Goal: Book appointment/travel/reservation

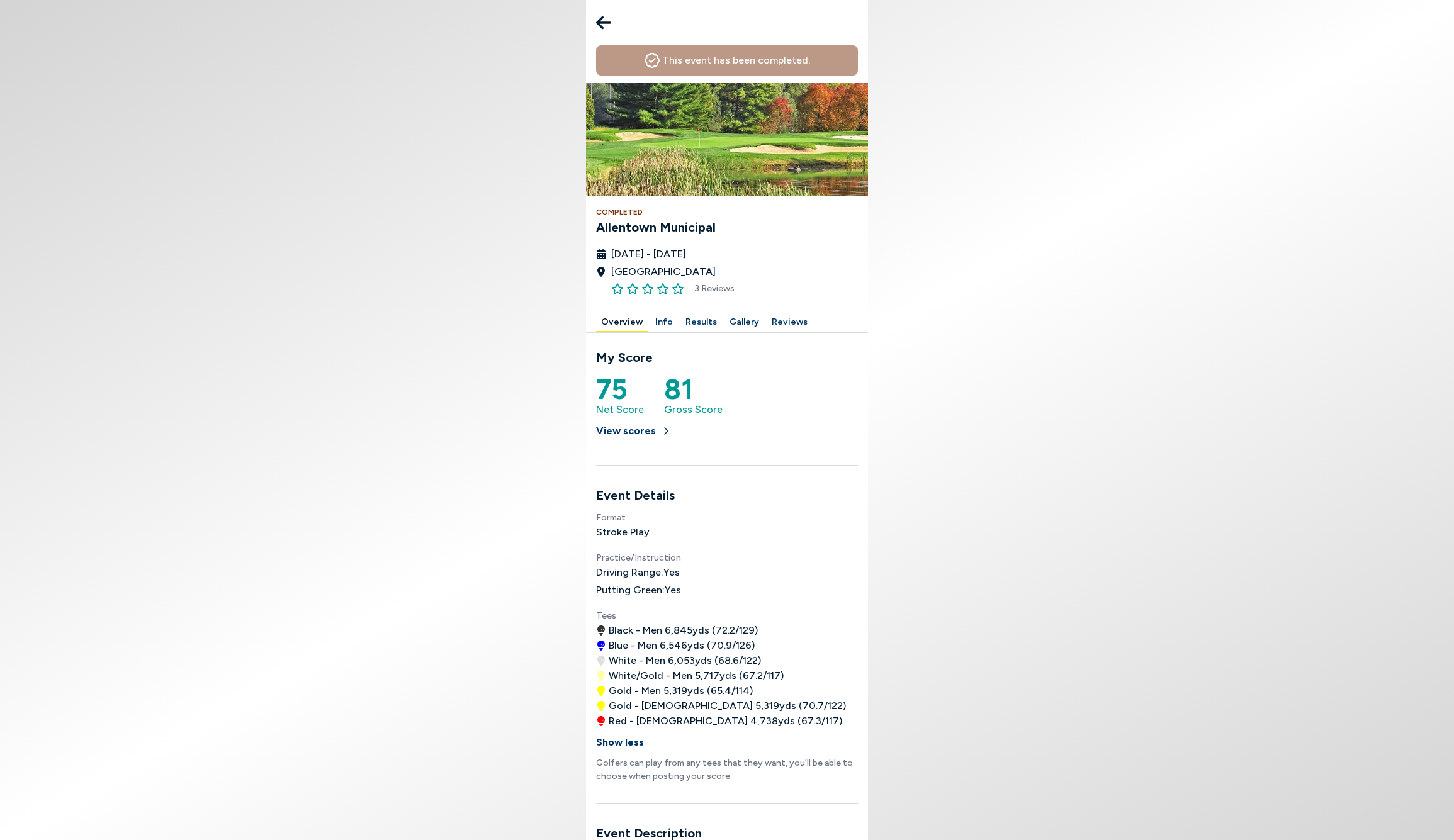
click at [691, 324] on button "Results" at bounding box center [701, 322] width 42 height 19
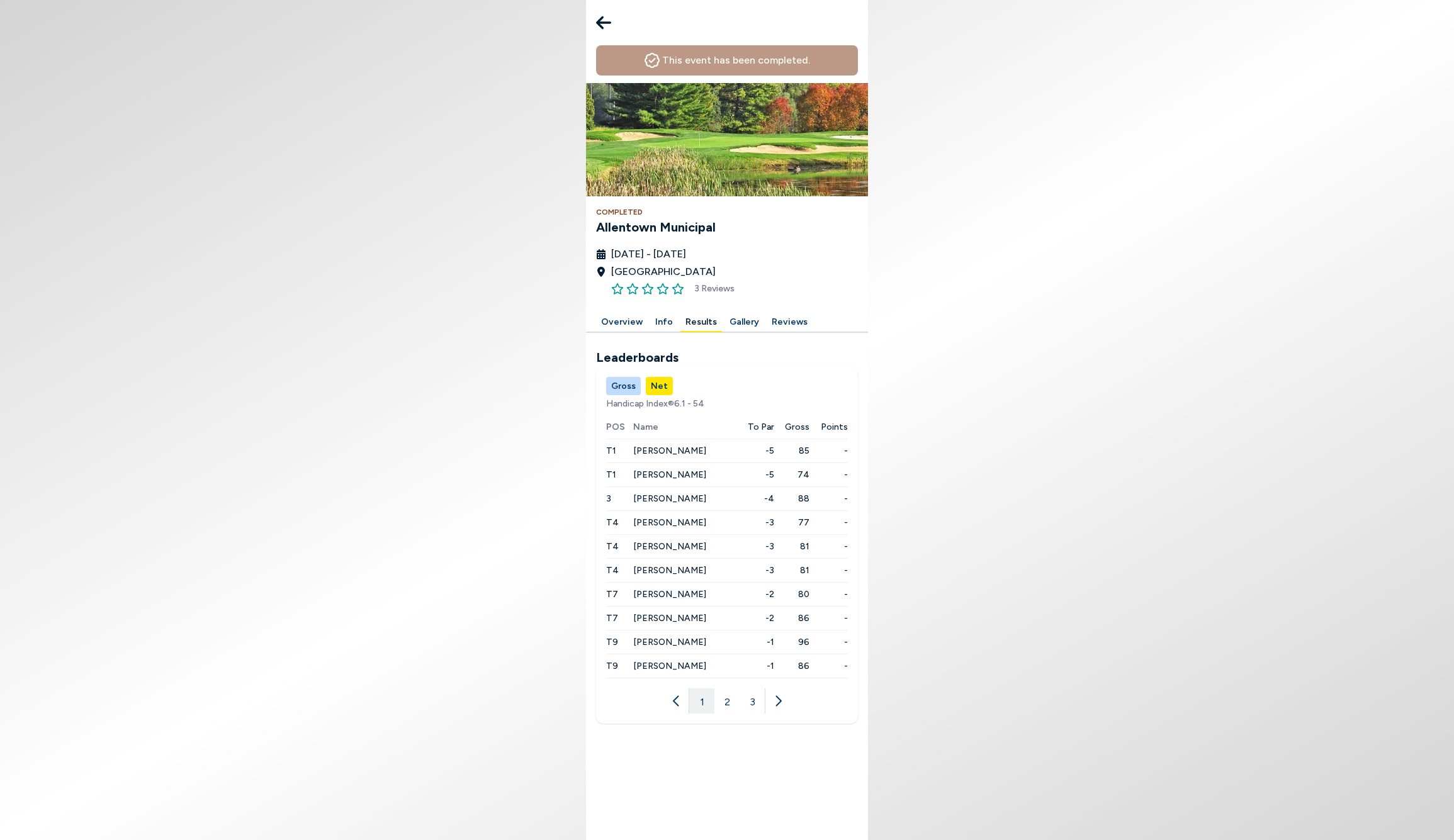
click at [619, 381] on button "Gross" at bounding box center [623, 387] width 34 height 19
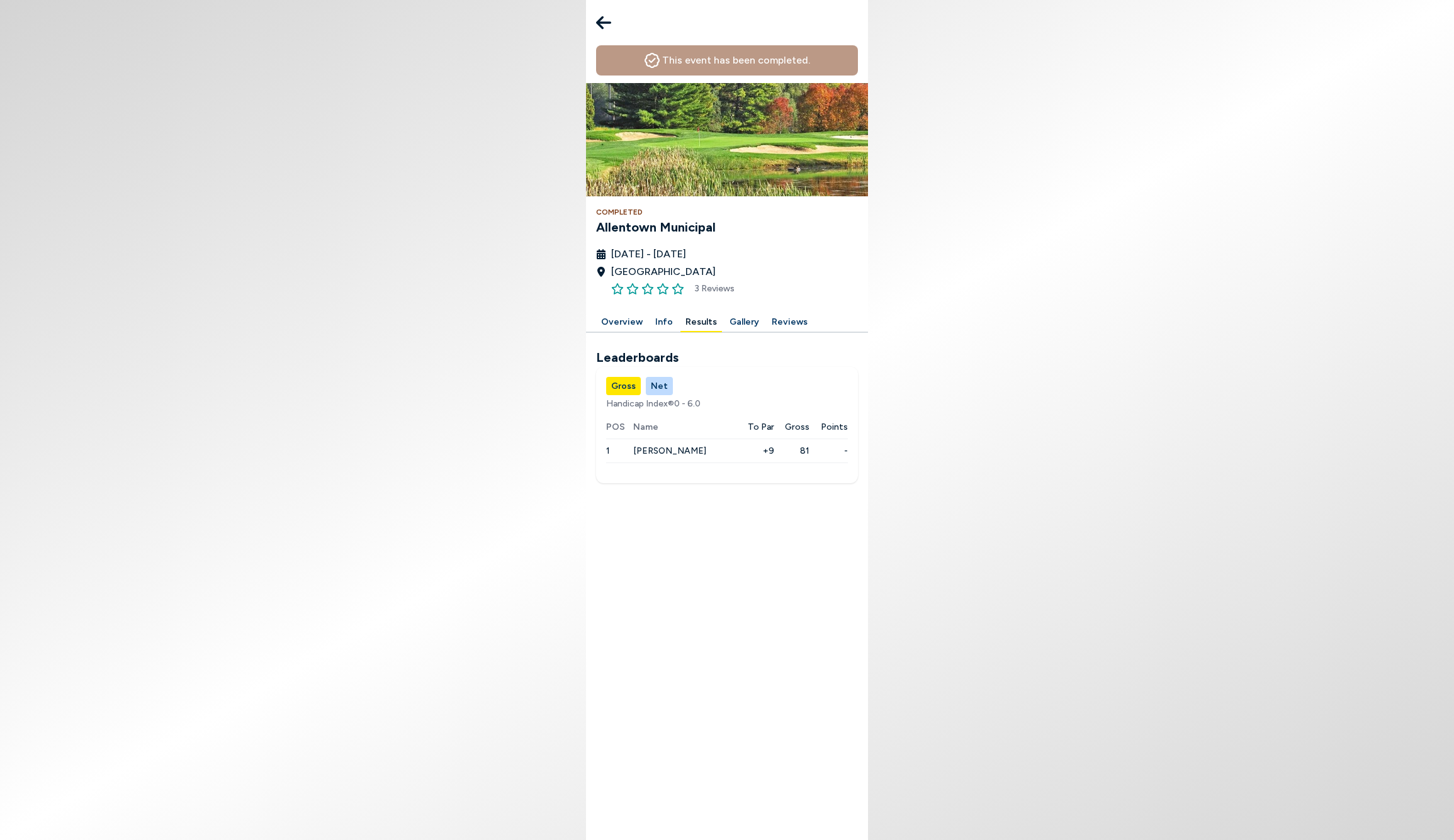
click at [655, 383] on button "Net" at bounding box center [658, 387] width 27 height 19
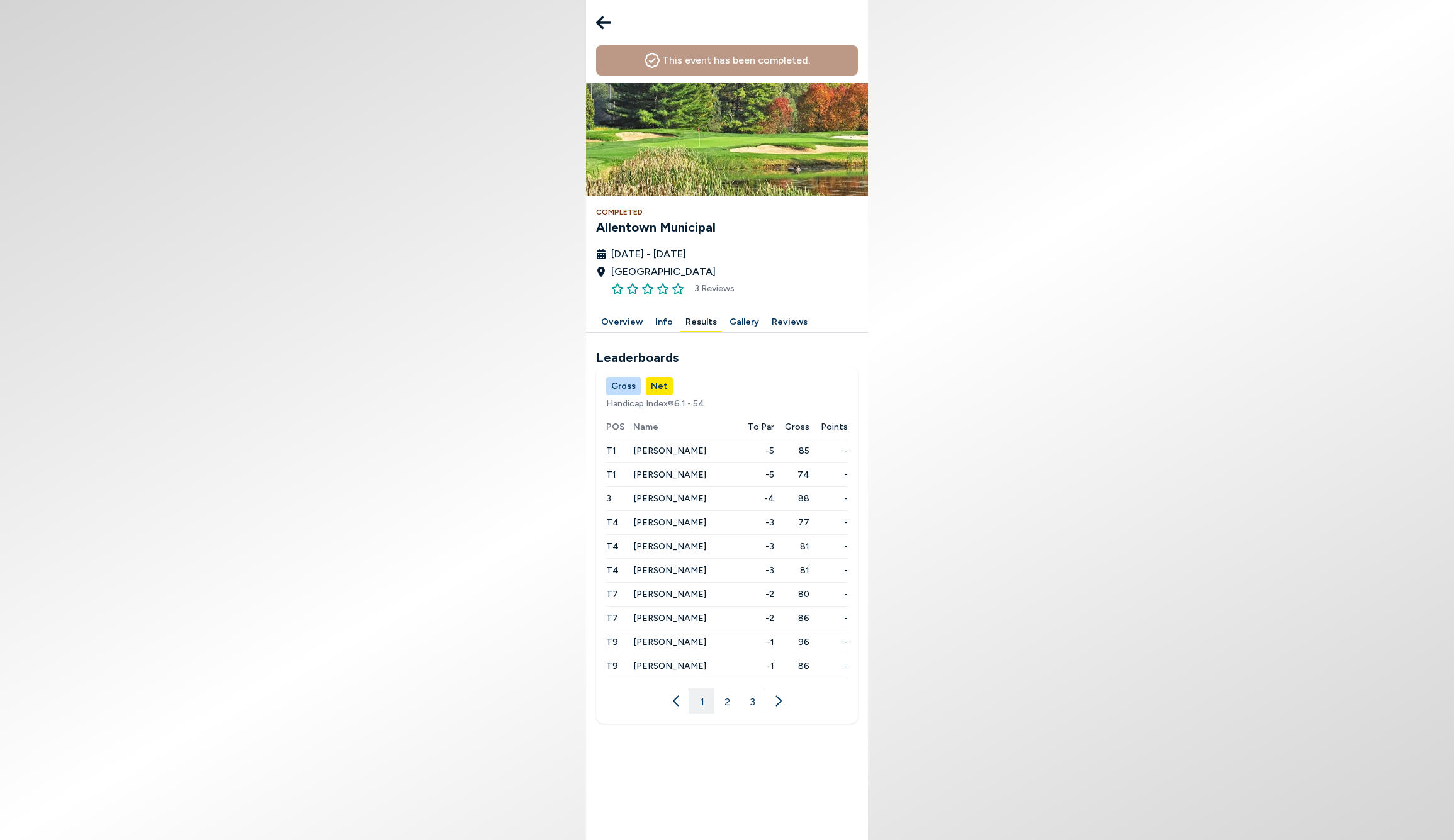
click at [721, 700] on button "2" at bounding box center [726, 700] width 25 height 25
click at [706, 700] on button "1" at bounding box center [701, 700] width 25 height 25
click at [596, 20] on icon at bounding box center [604, 22] width 15 height 25
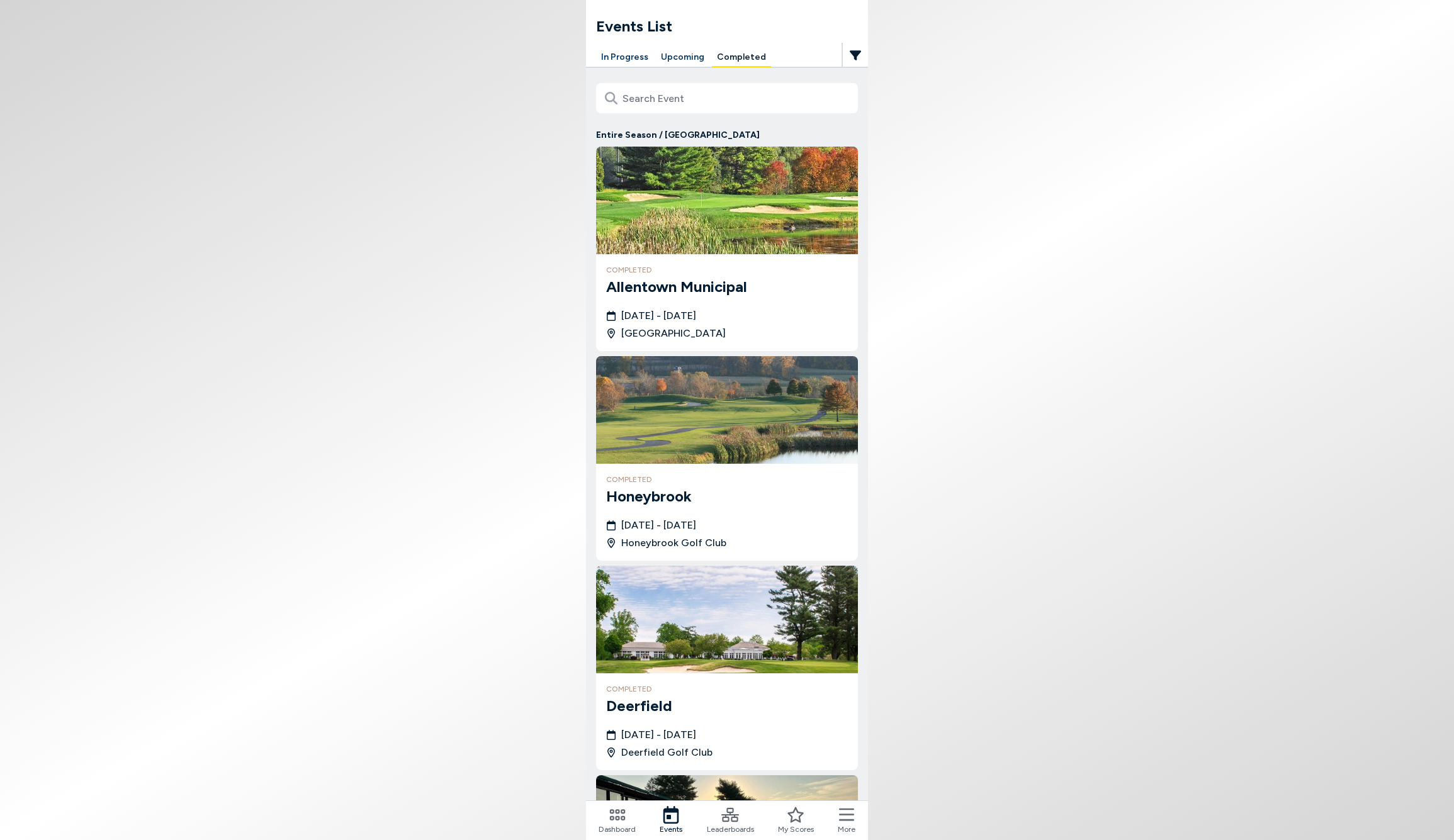
click at [679, 56] on button "Upcoming" at bounding box center [682, 57] width 54 height 19
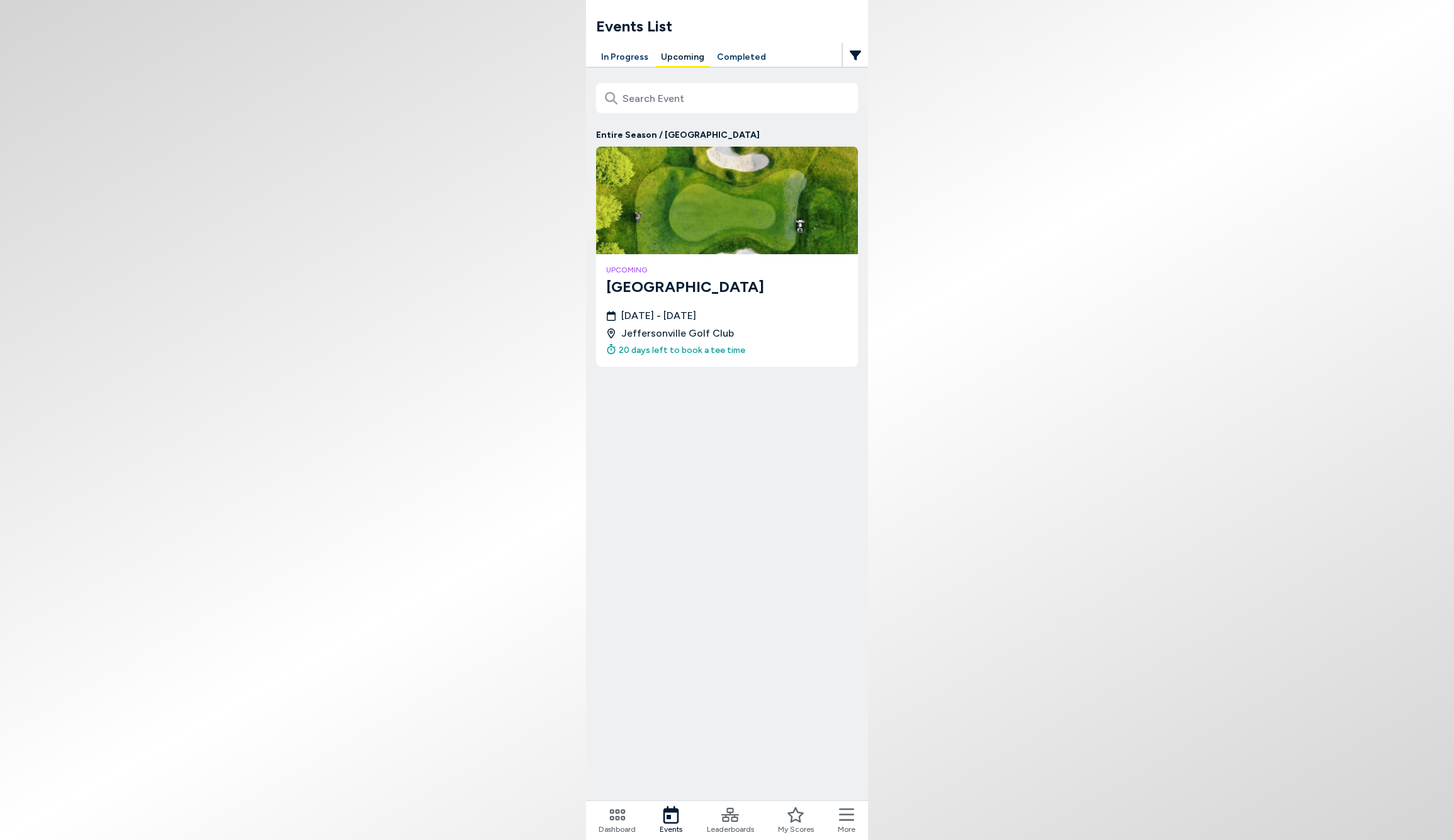
click at [630, 56] on button "In Progress" at bounding box center [625, 57] width 57 height 19
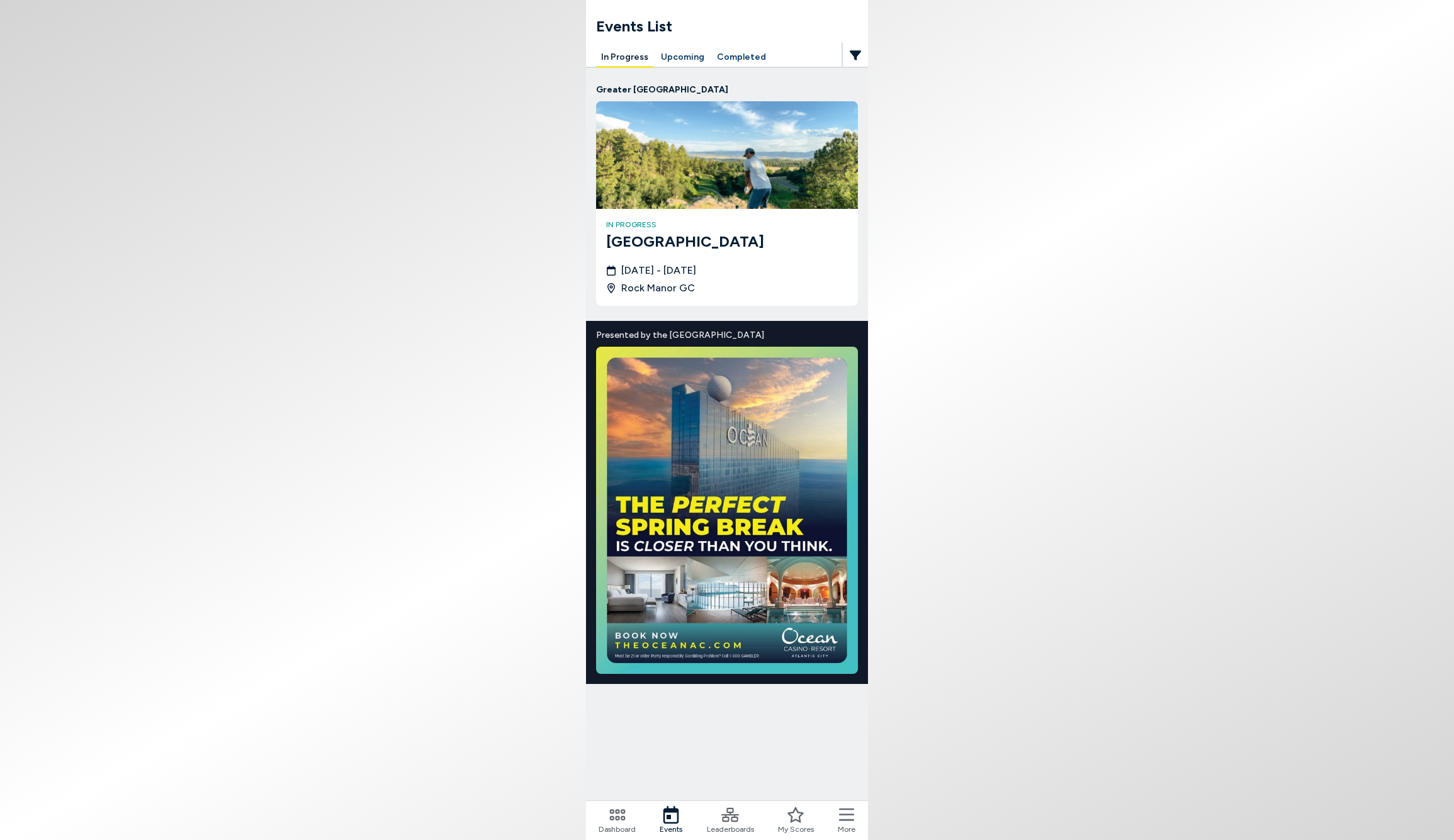
click at [654, 239] on h3 "[GEOGRAPHIC_DATA]" at bounding box center [727, 241] width 242 height 22
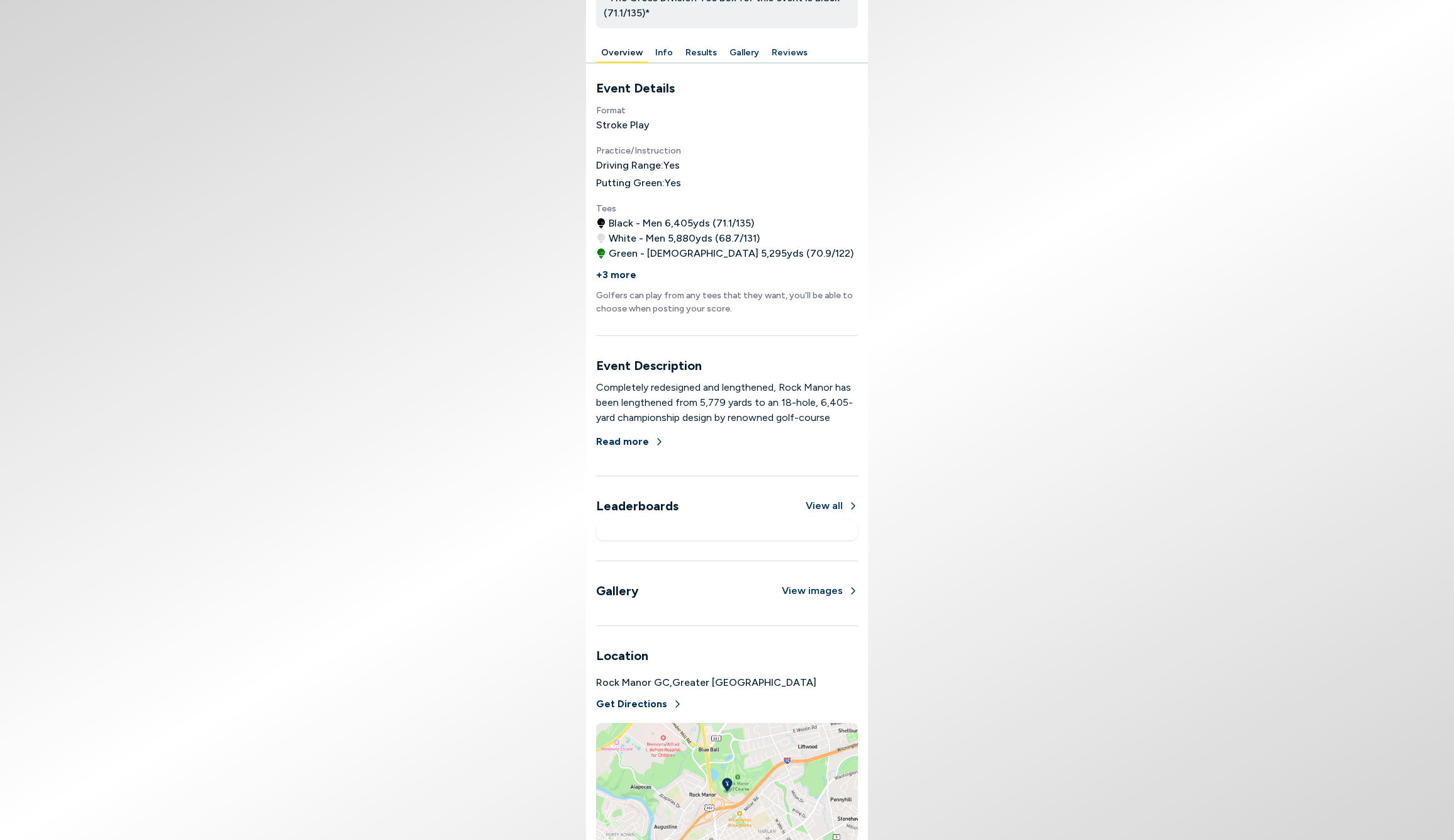
scroll to position [416, 0]
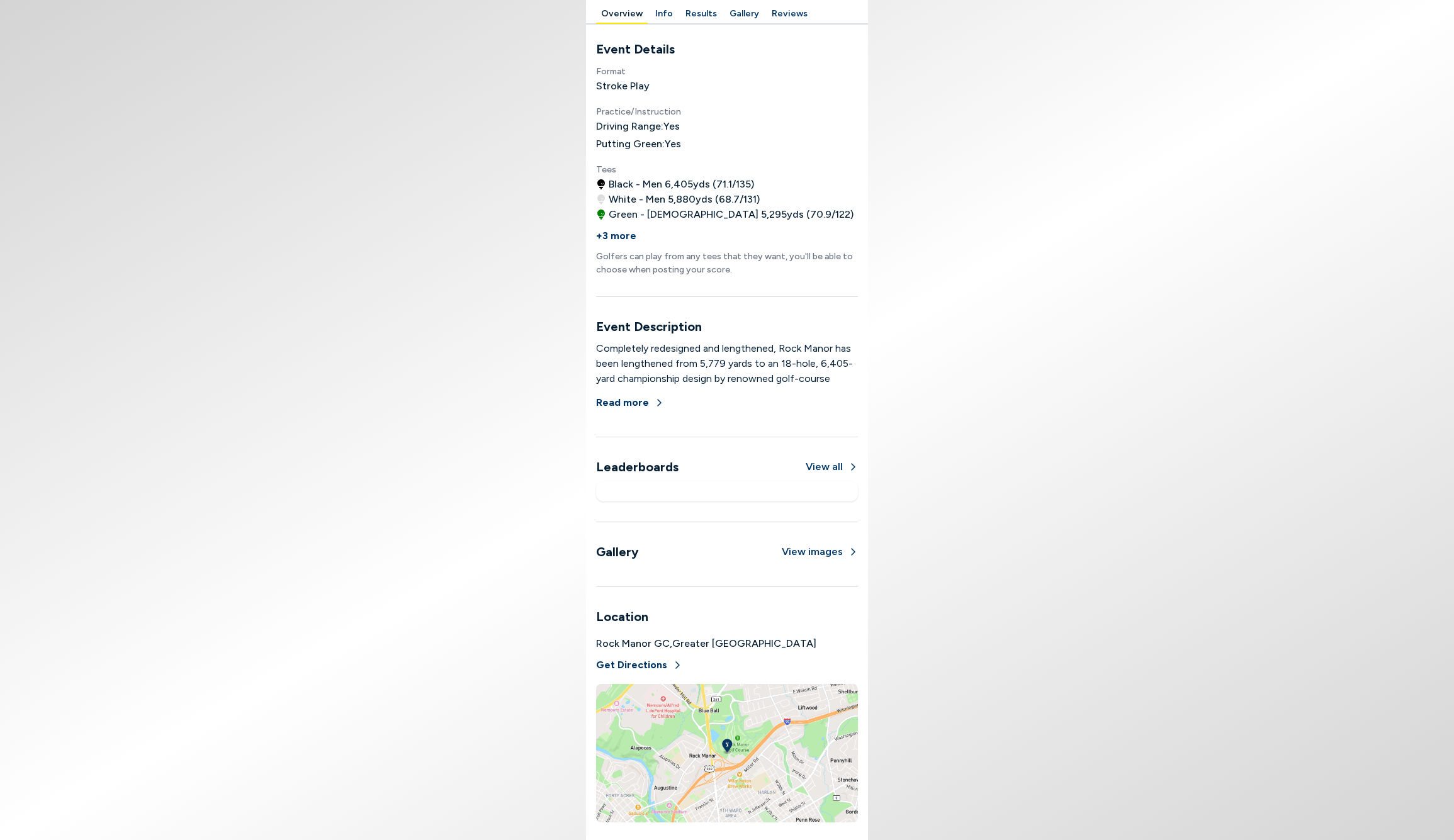
click at [730, 733] on img at bounding box center [727, 753] width 261 height 138
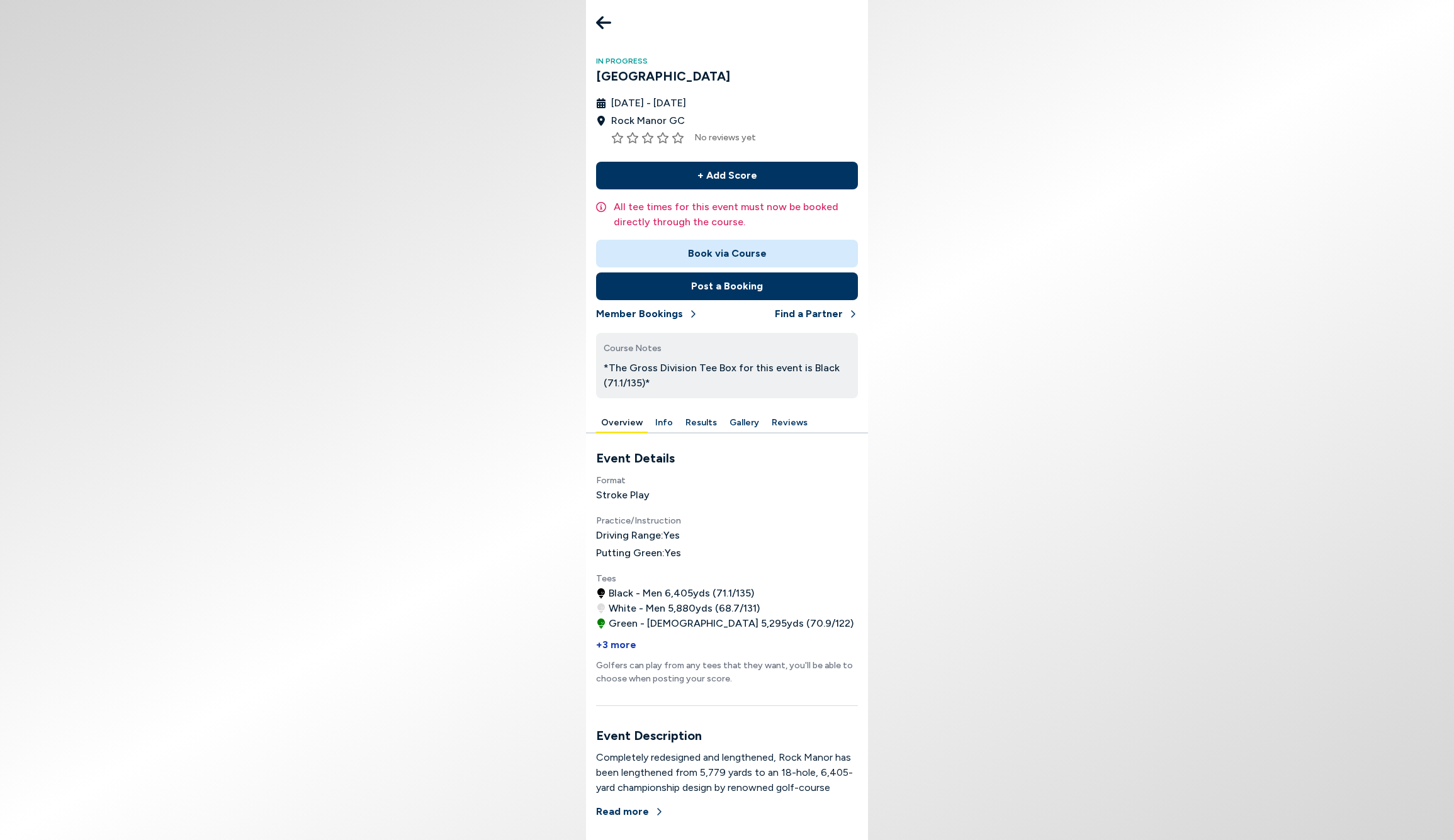
click at [614, 643] on button "+3 more" at bounding box center [616, 645] width 40 height 28
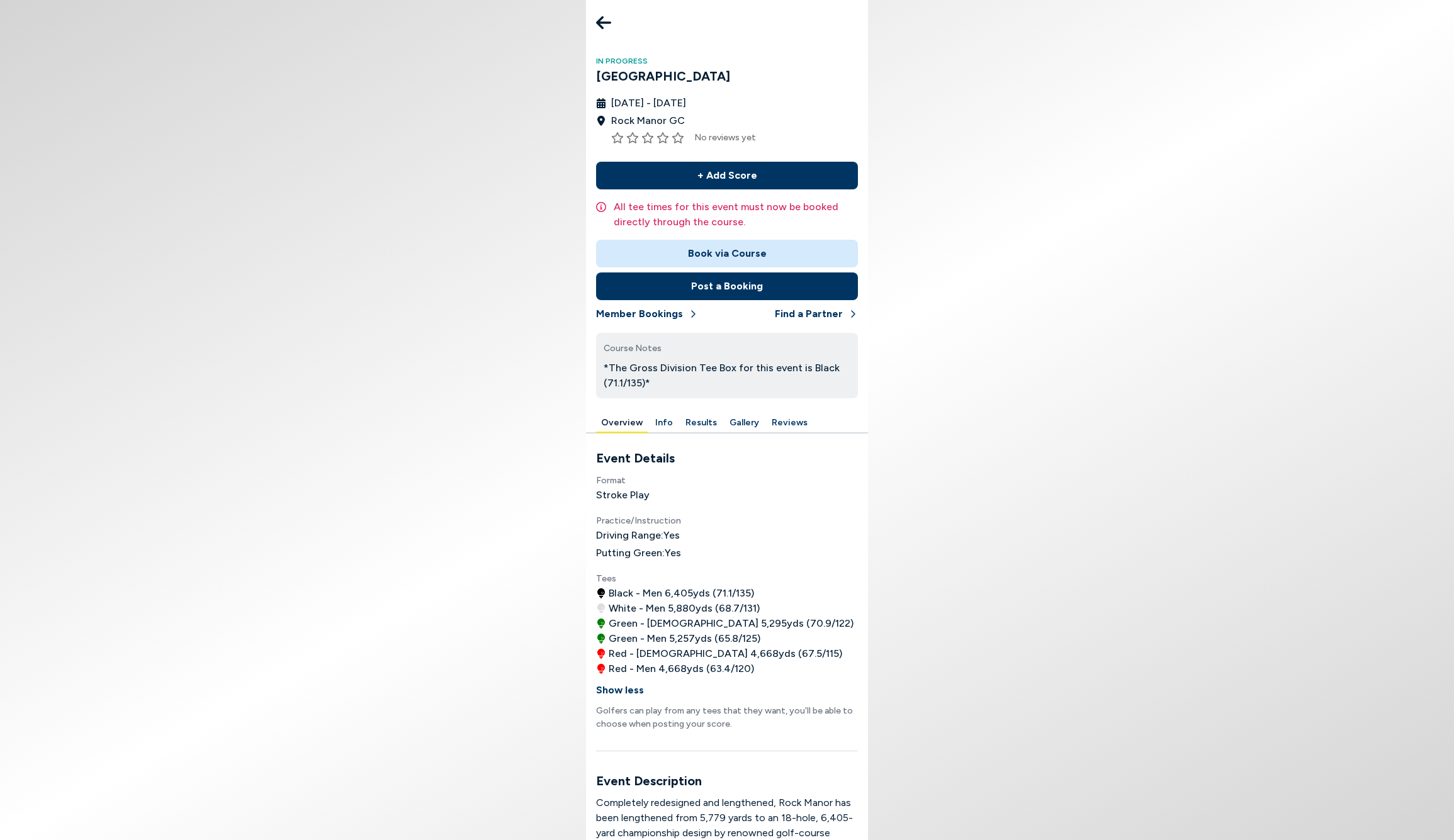
click at [703, 245] on button "Book via Course" at bounding box center [727, 254] width 261 height 28
click at [603, 20] on icon at bounding box center [604, 22] width 15 height 25
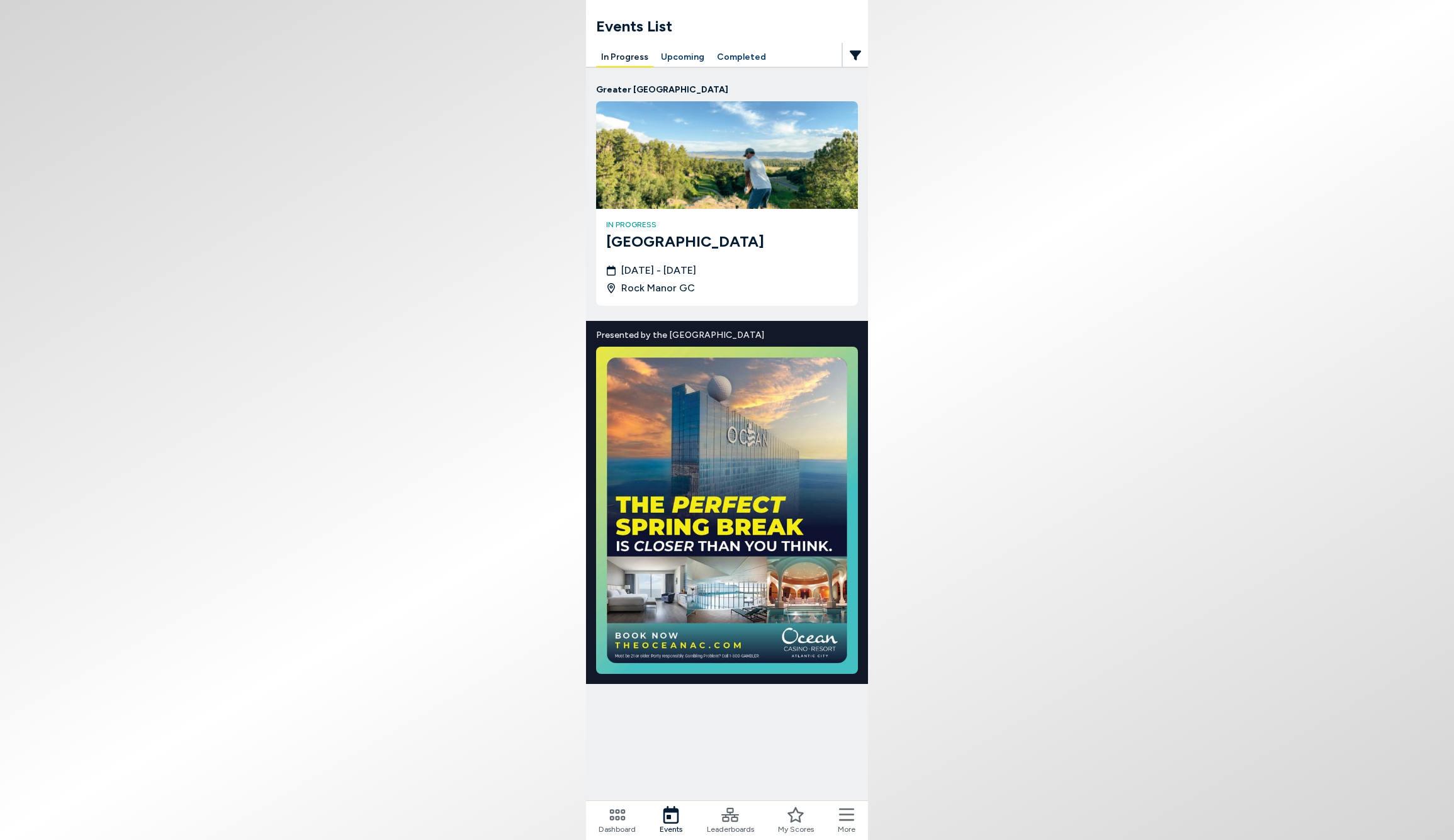
click at [618, 816] on icon at bounding box center [617, 815] width 16 height 11
